Goal: Task Accomplishment & Management: Use online tool/utility

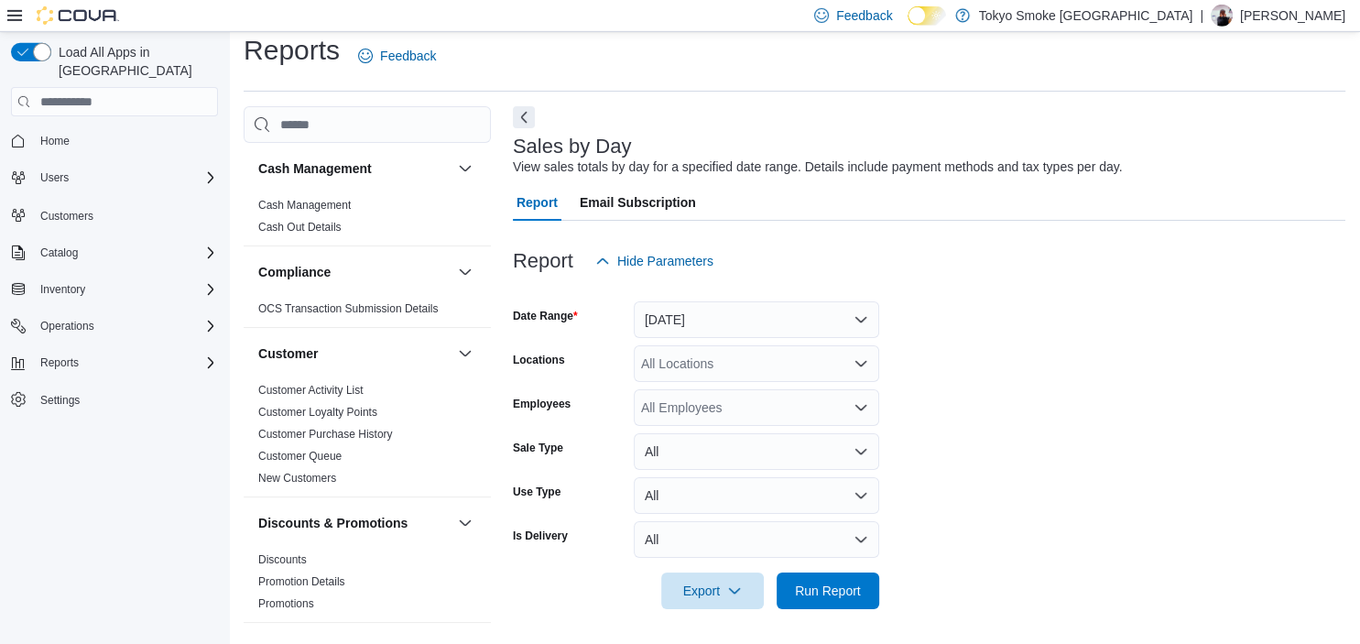
scroll to position [16, 0]
click at [663, 324] on button "[DATE]" at bounding box center [756, 318] width 245 height 37
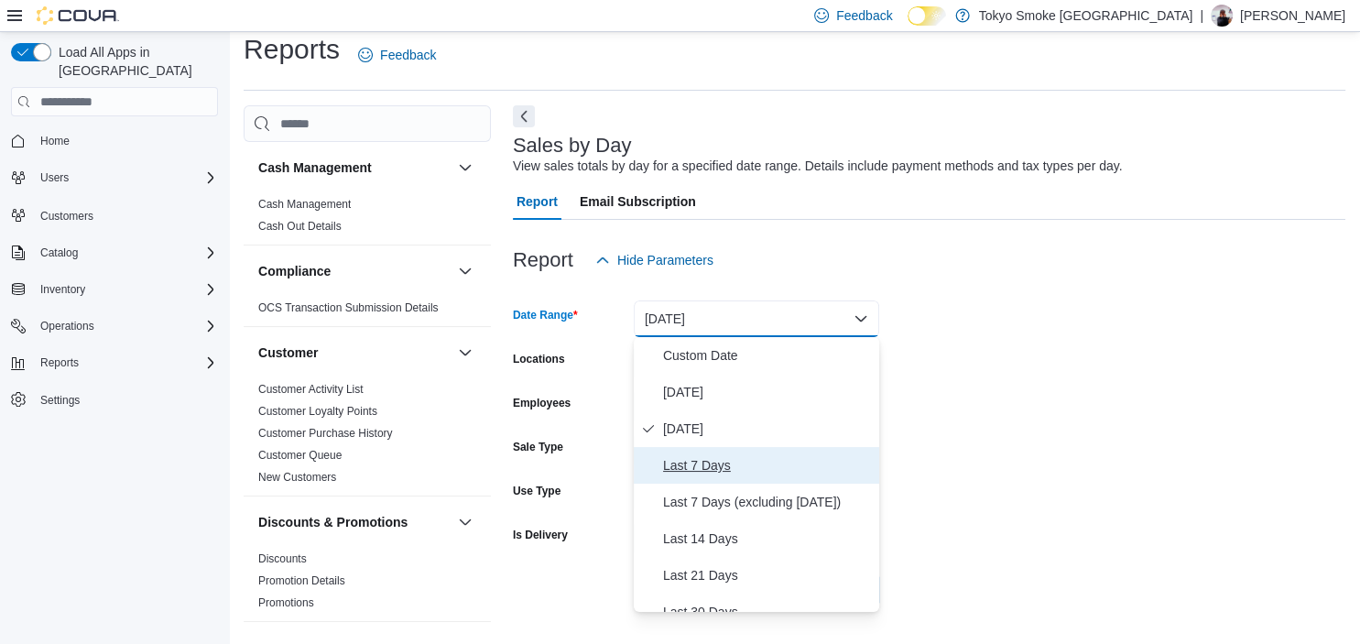
click at [681, 455] on span "Last 7 Days" at bounding box center [767, 465] width 209 height 22
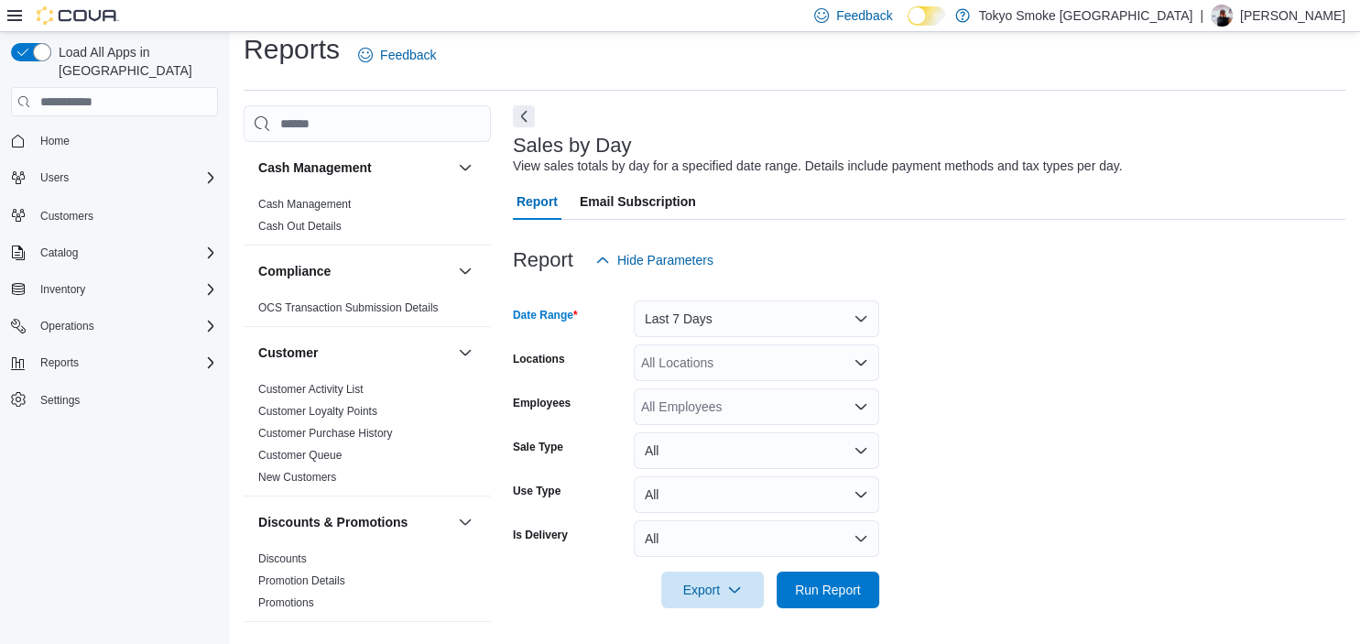
click at [671, 363] on div "All Locations" at bounding box center [756, 362] width 245 height 37
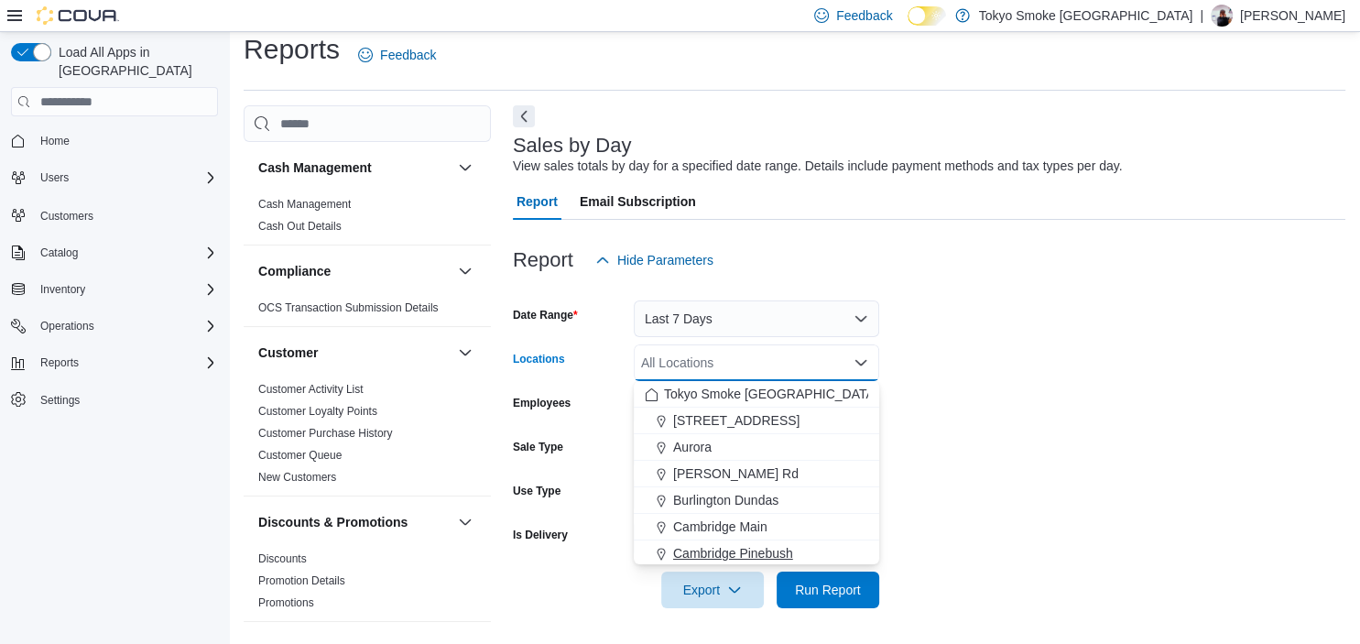
click at [712, 551] on span "Cambridge Pinebush" at bounding box center [733, 553] width 120 height 18
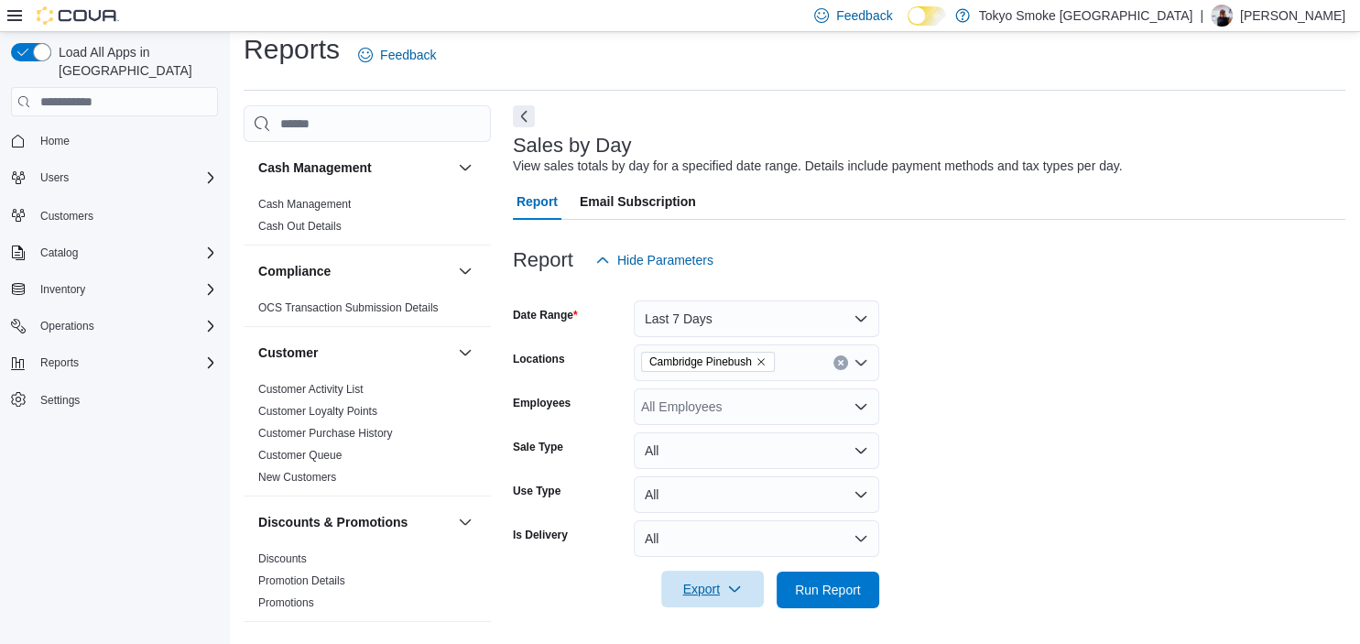
click at [705, 584] on span "Export" at bounding box center [712, 589] width 81 height 37
click at [702, 471] on span "Export to Excel" at bounding box center [715, 478] width 82 height 15
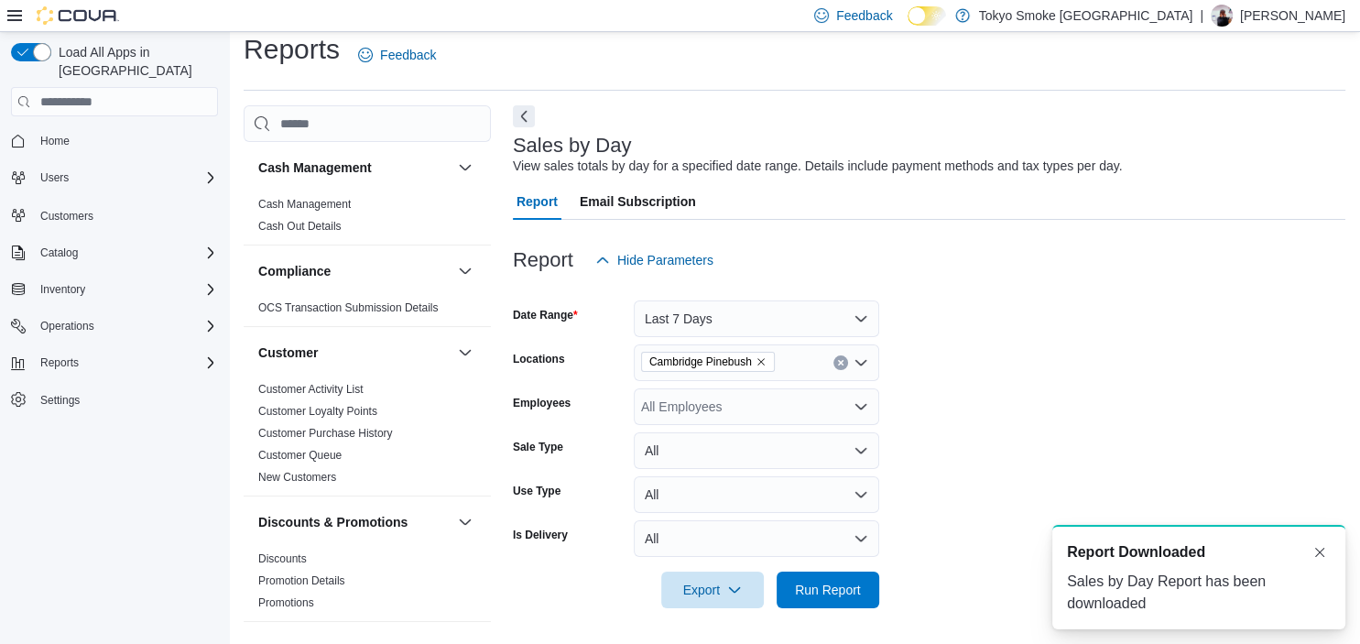
scroll to position [0, 0]
